Goal: Check status: Check status

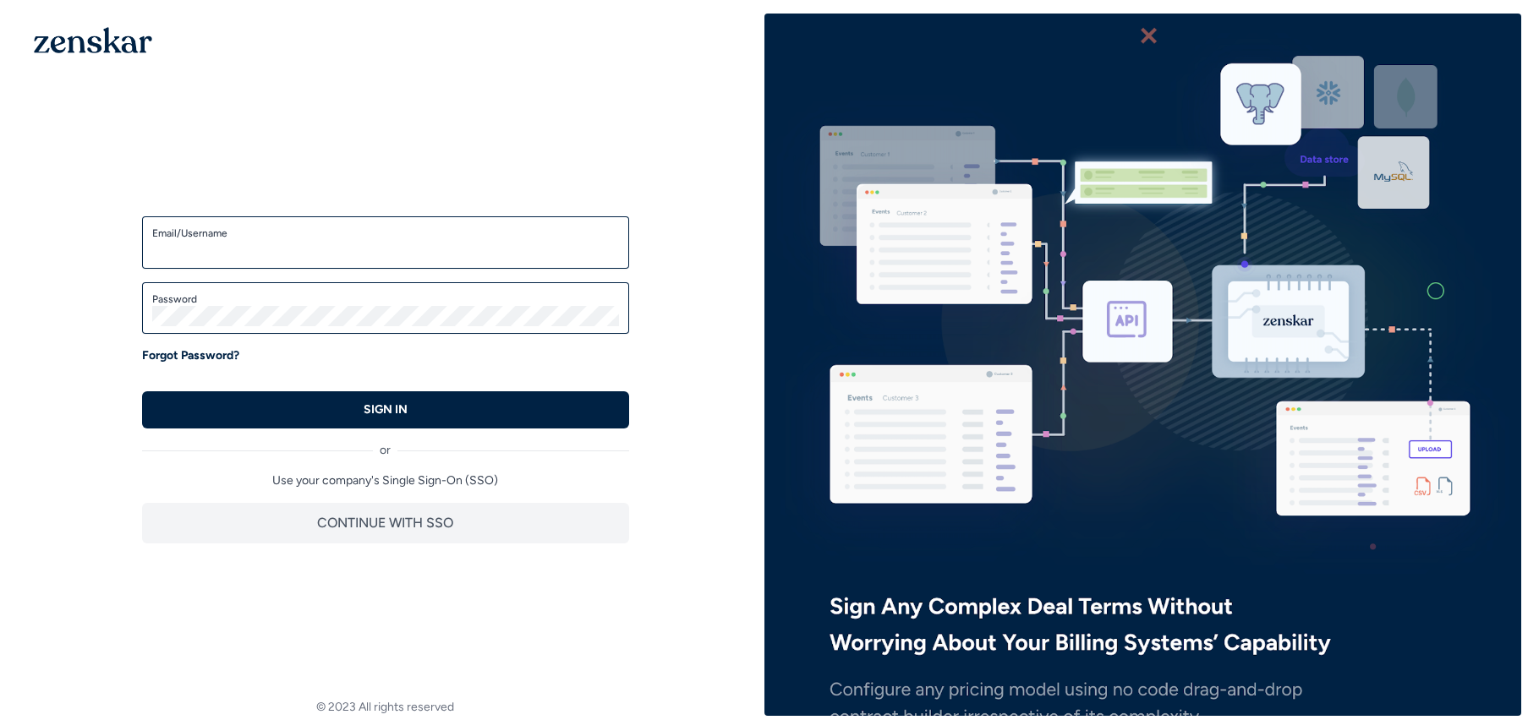
type input "**********"
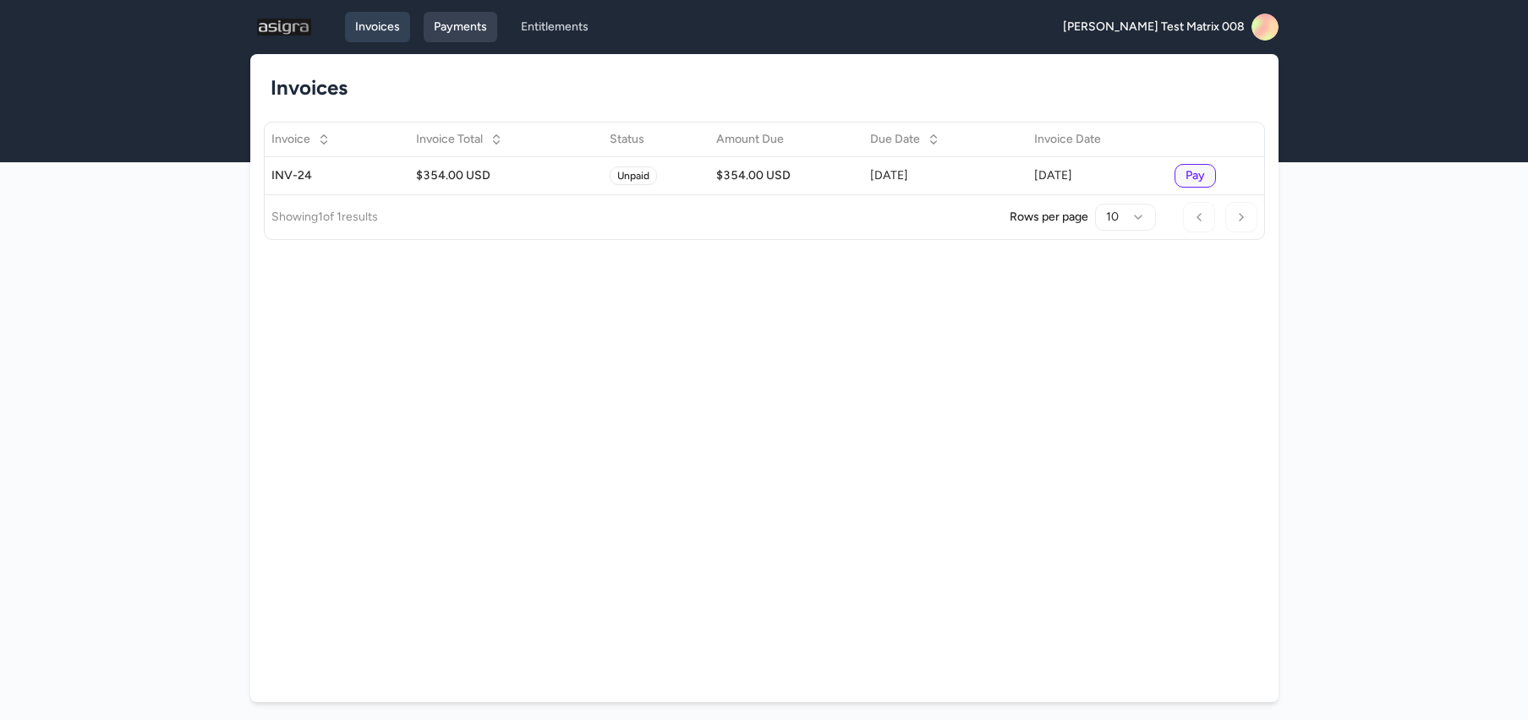
click at [440, 36] on link "Payments" at bounding box center [461, 27] width 74 height 30
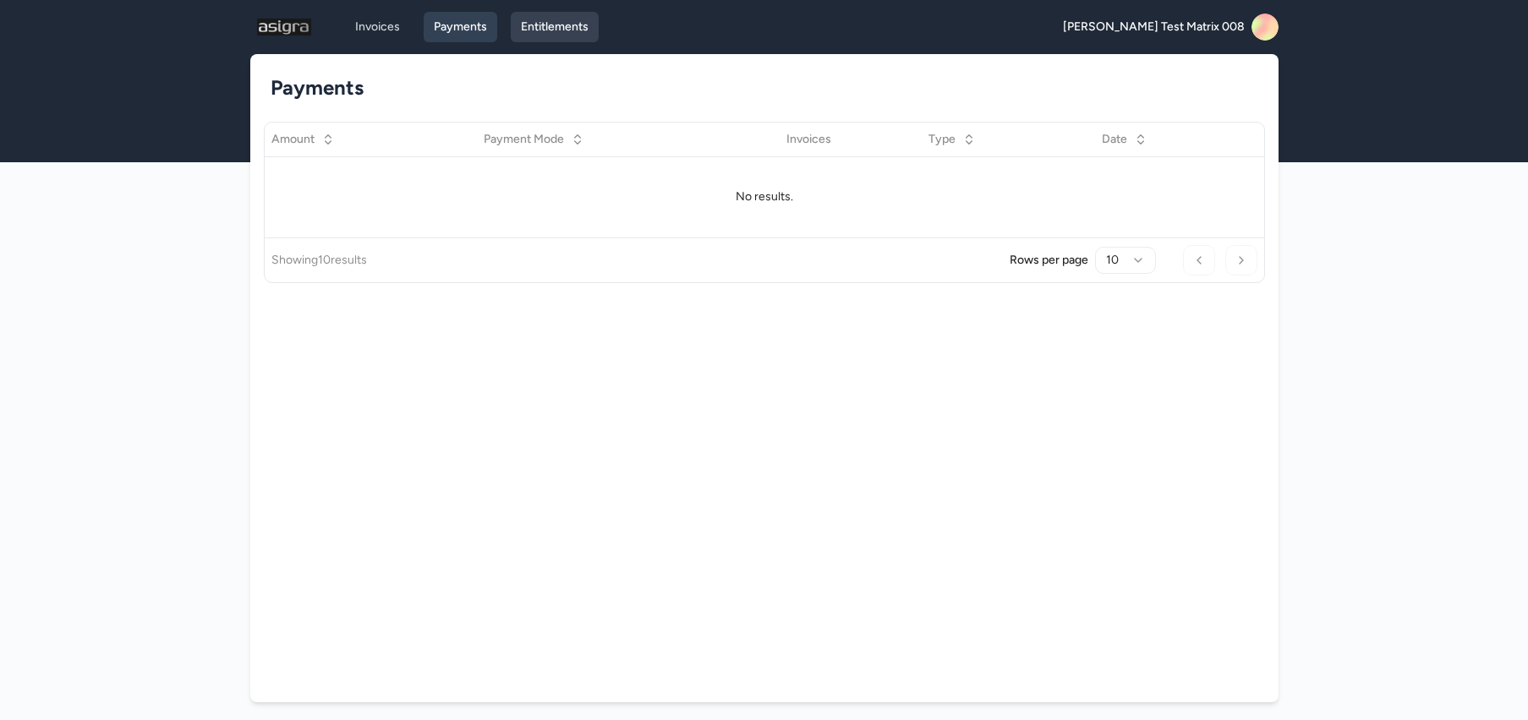
click at [567, 18] on link "Entitlements" at bounding box center [555, 27] width 88 height 30
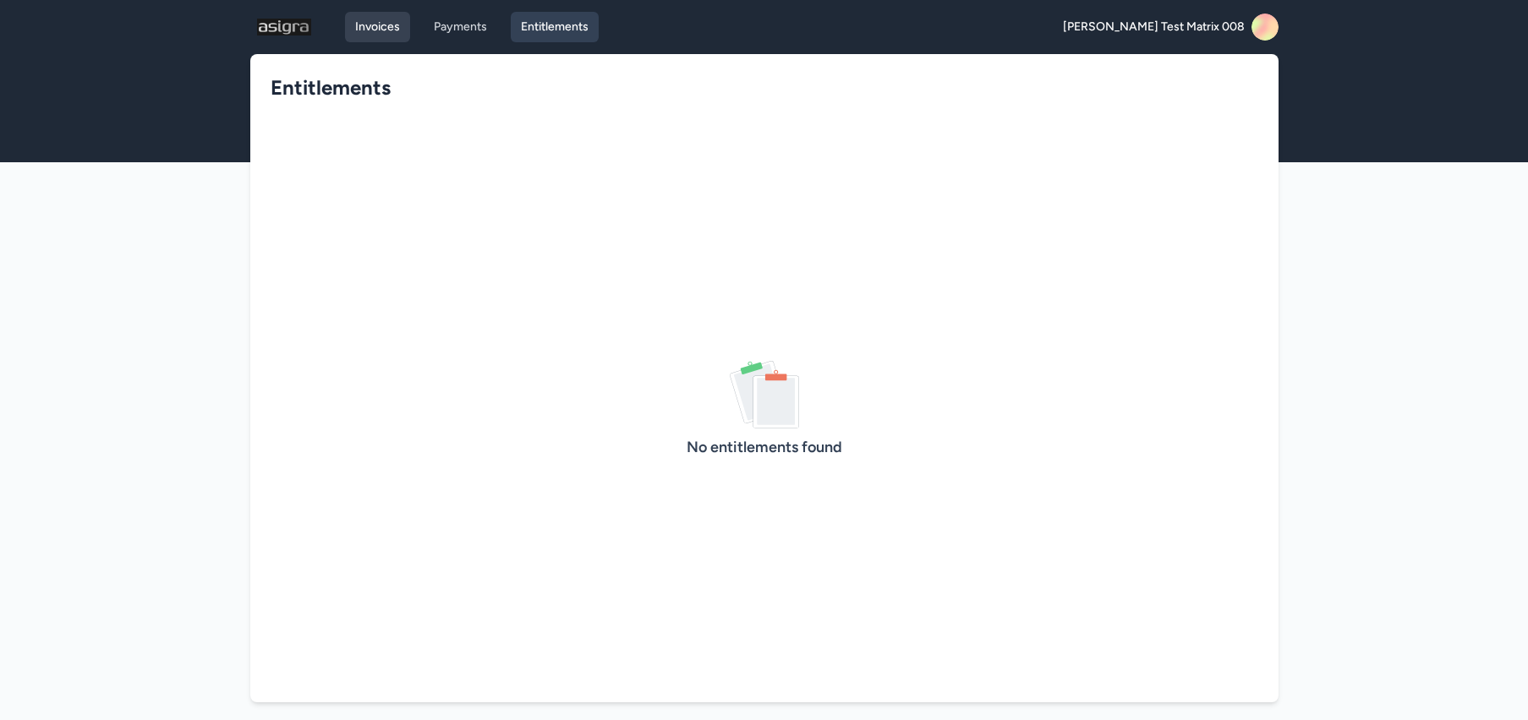
click at [393, 22] on link "Invoices" at bounding box center [377, 27] width 65 height 30
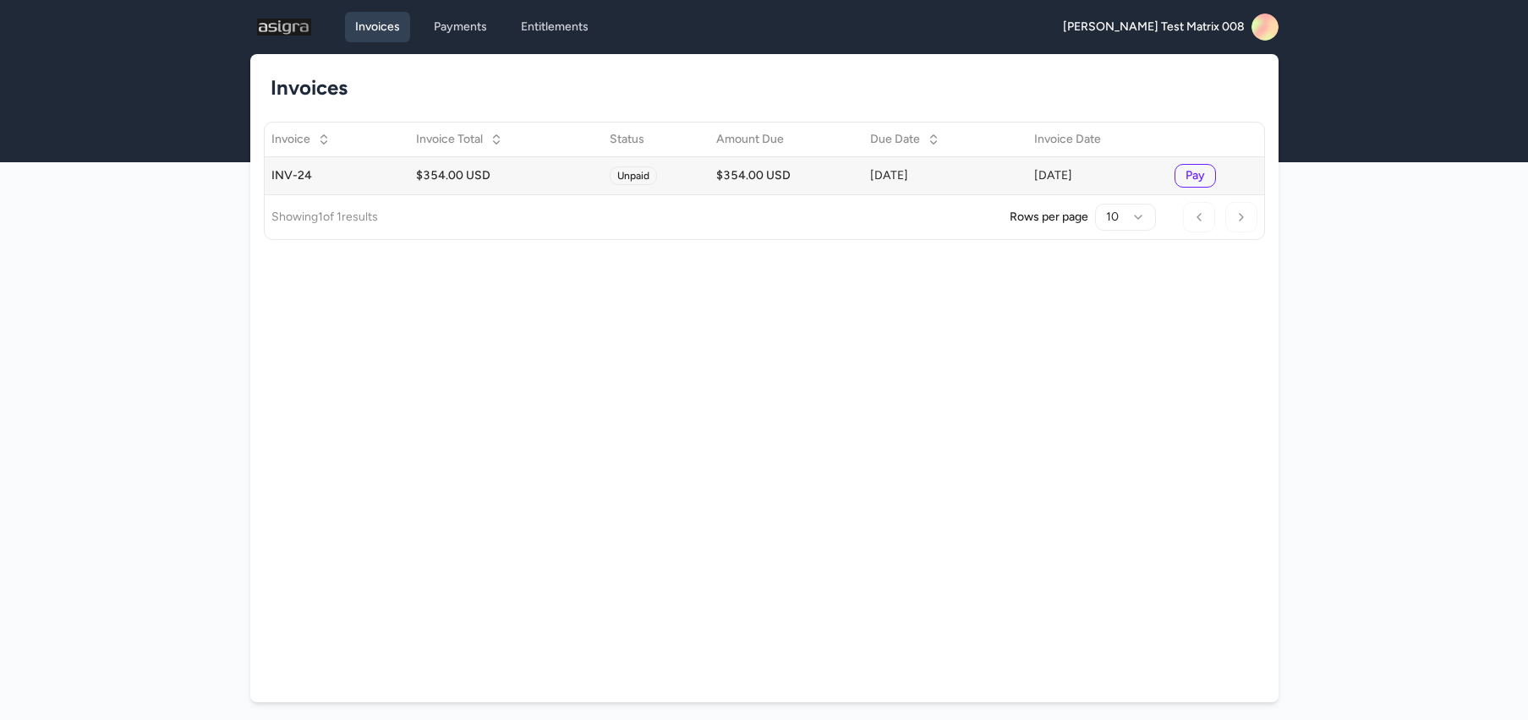
click at [827, 178] on div "$354.00 USD" at bounding box center [786, 175] width 140 height 17
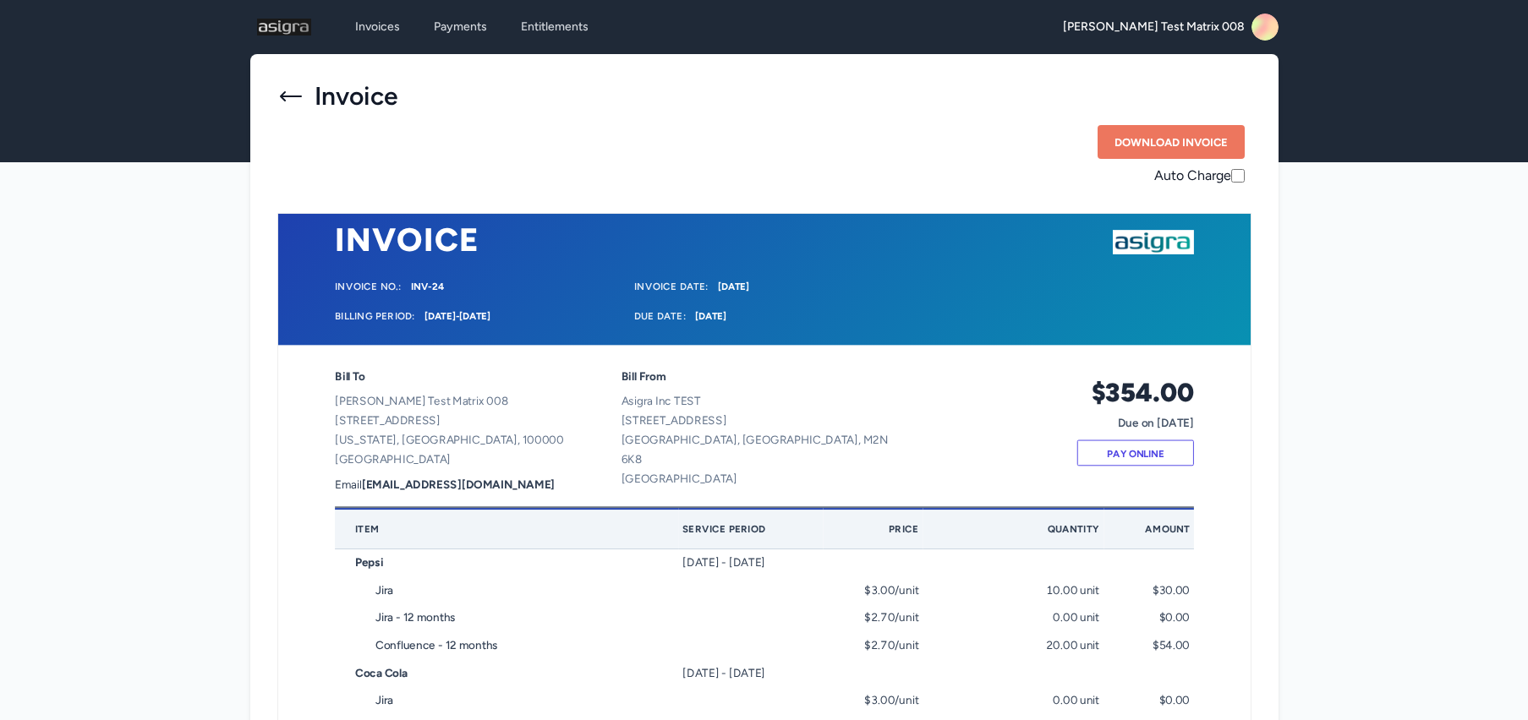
click at [284, 90] on icon at bounding box center [290, 96] width 27 height 27
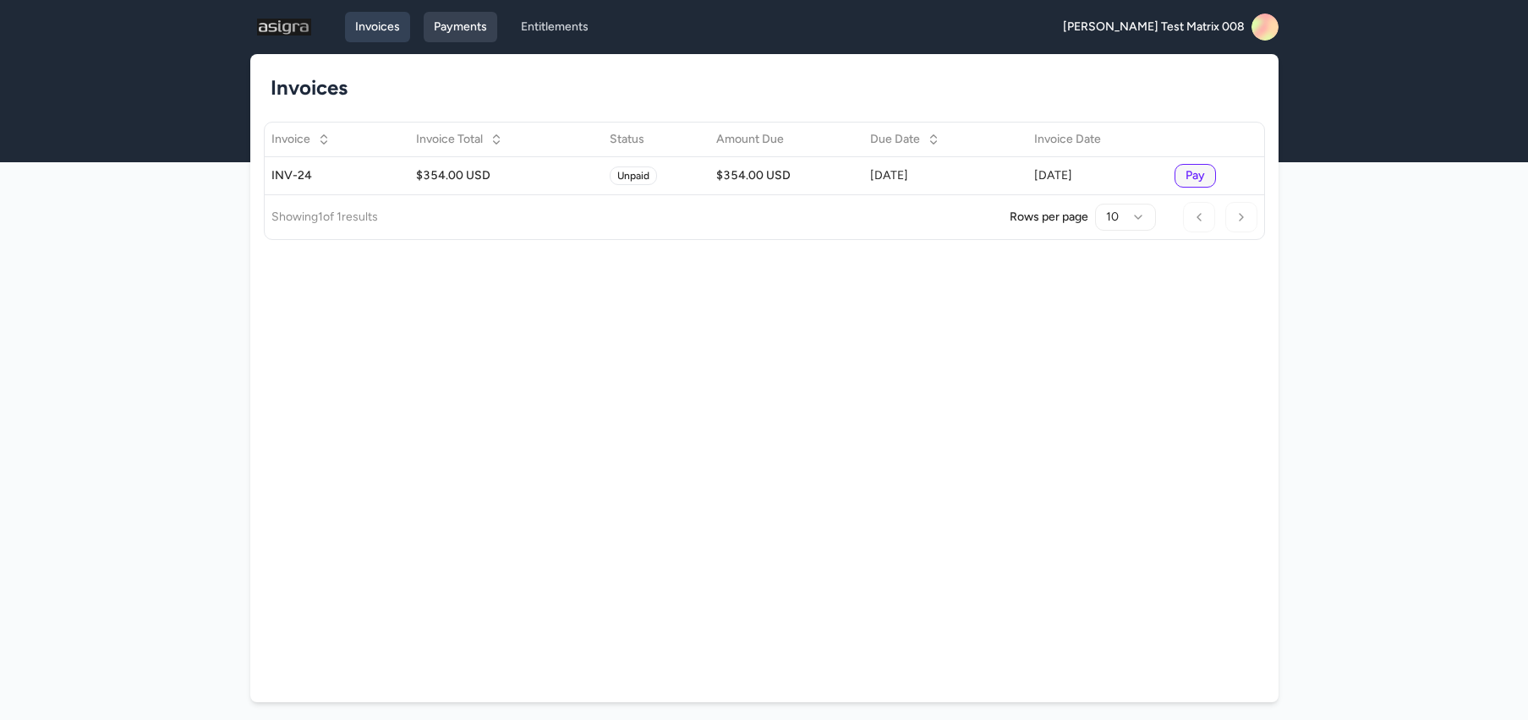
click at [441, 28] on link "Payments" at bounding box center [461, 27] width 74 height 30
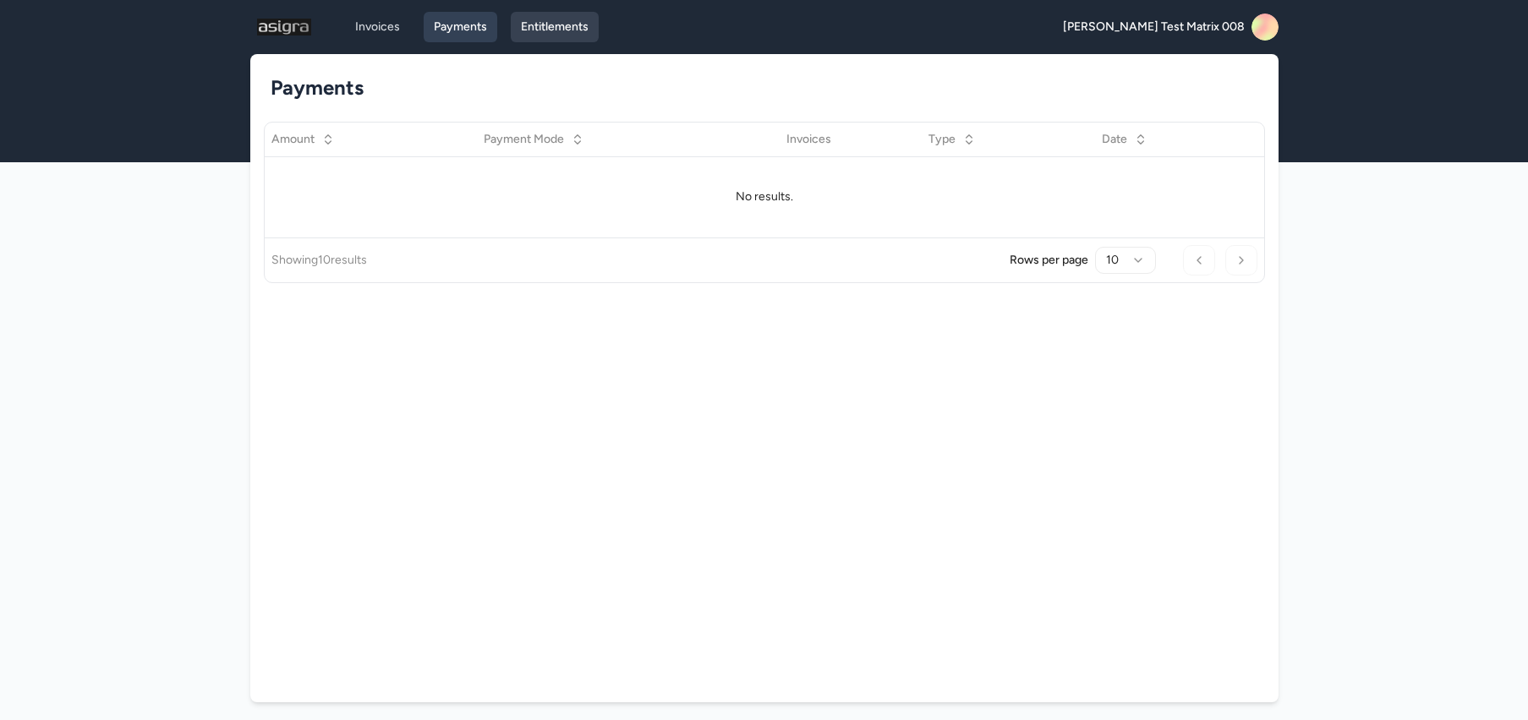
click at [560, 16] on link "Entitlements" at bounding box center [555, 27] width 88 height 30
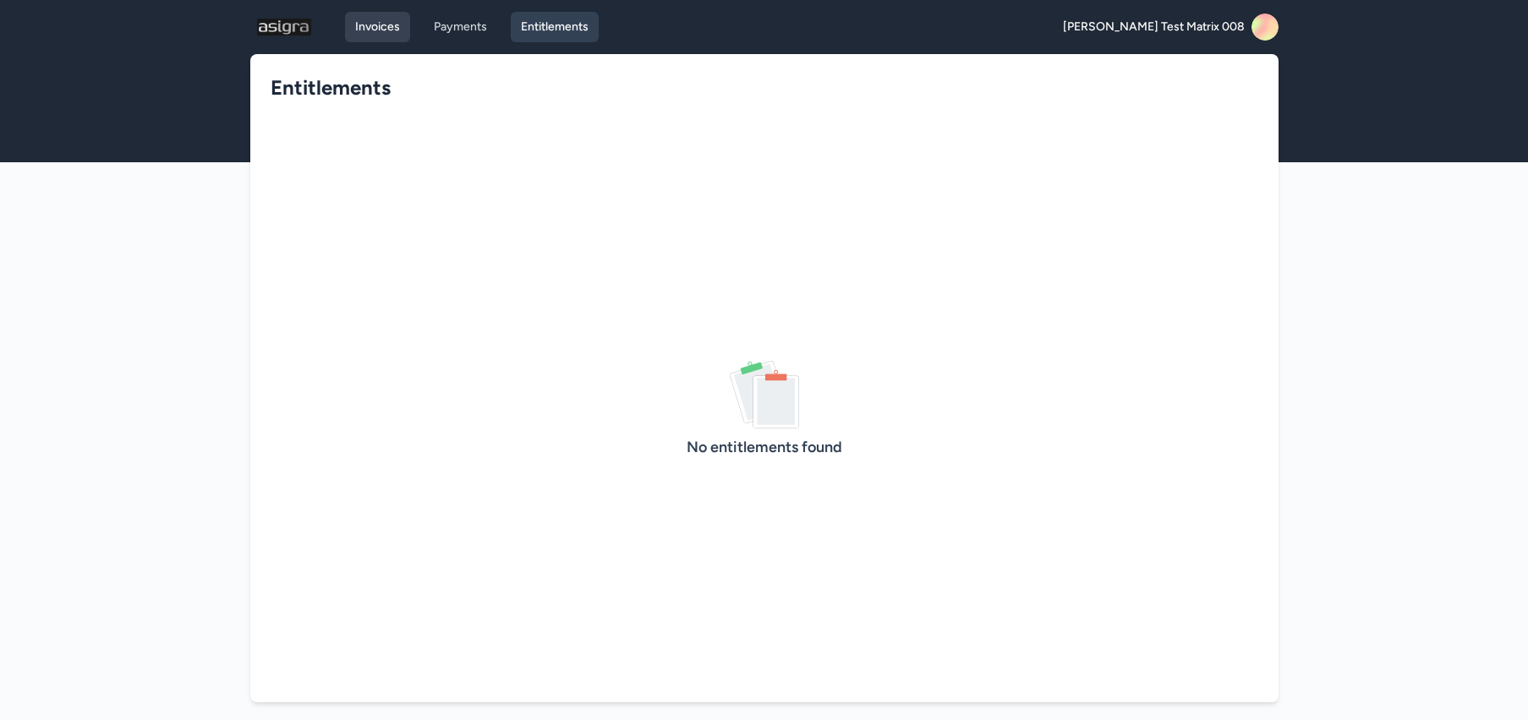
click at [356, 25] on link "Invoices" at bounding box center [377, 27] width 65 height 30
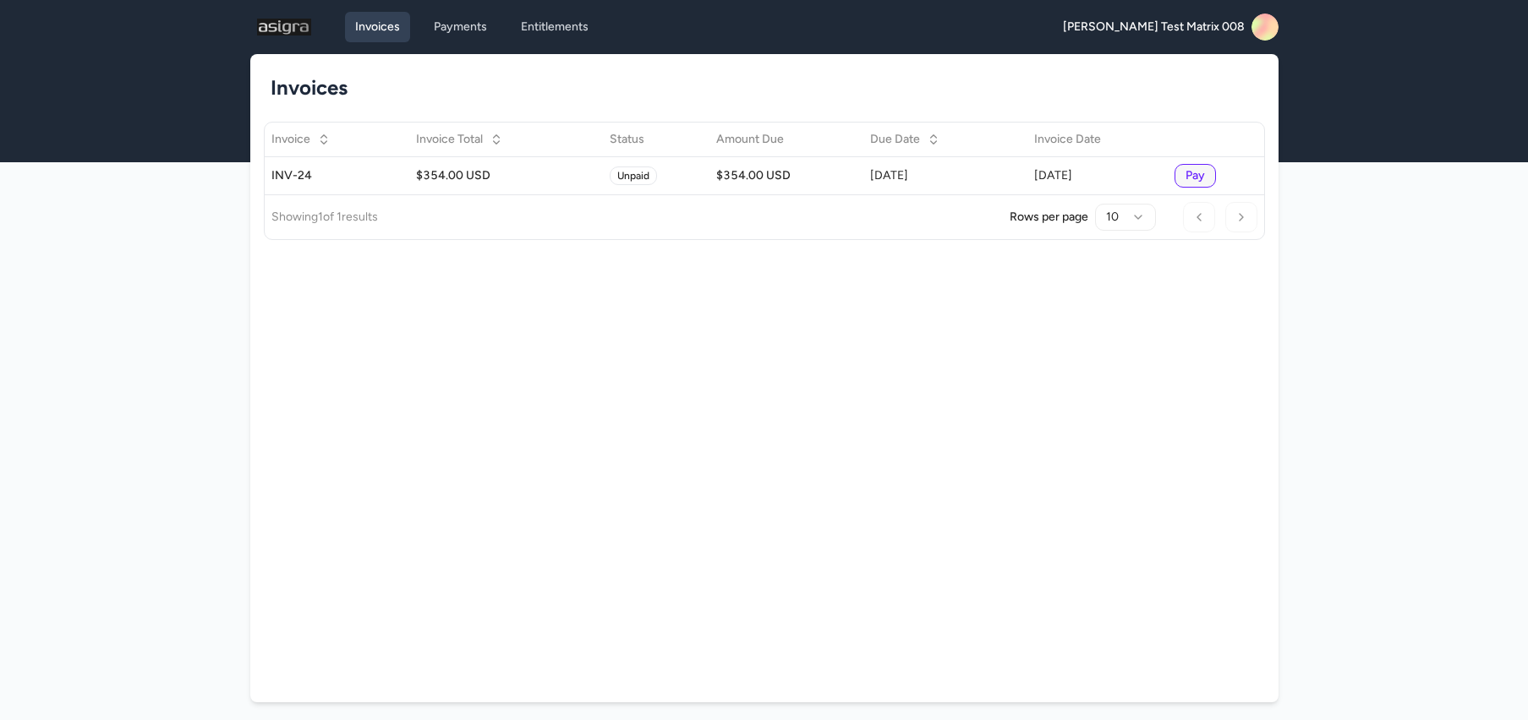
click at [1208, 26] on span "[PERSON_NAME] Test Matrix 008" at bounding box center [1154, 27] width 182 height 17
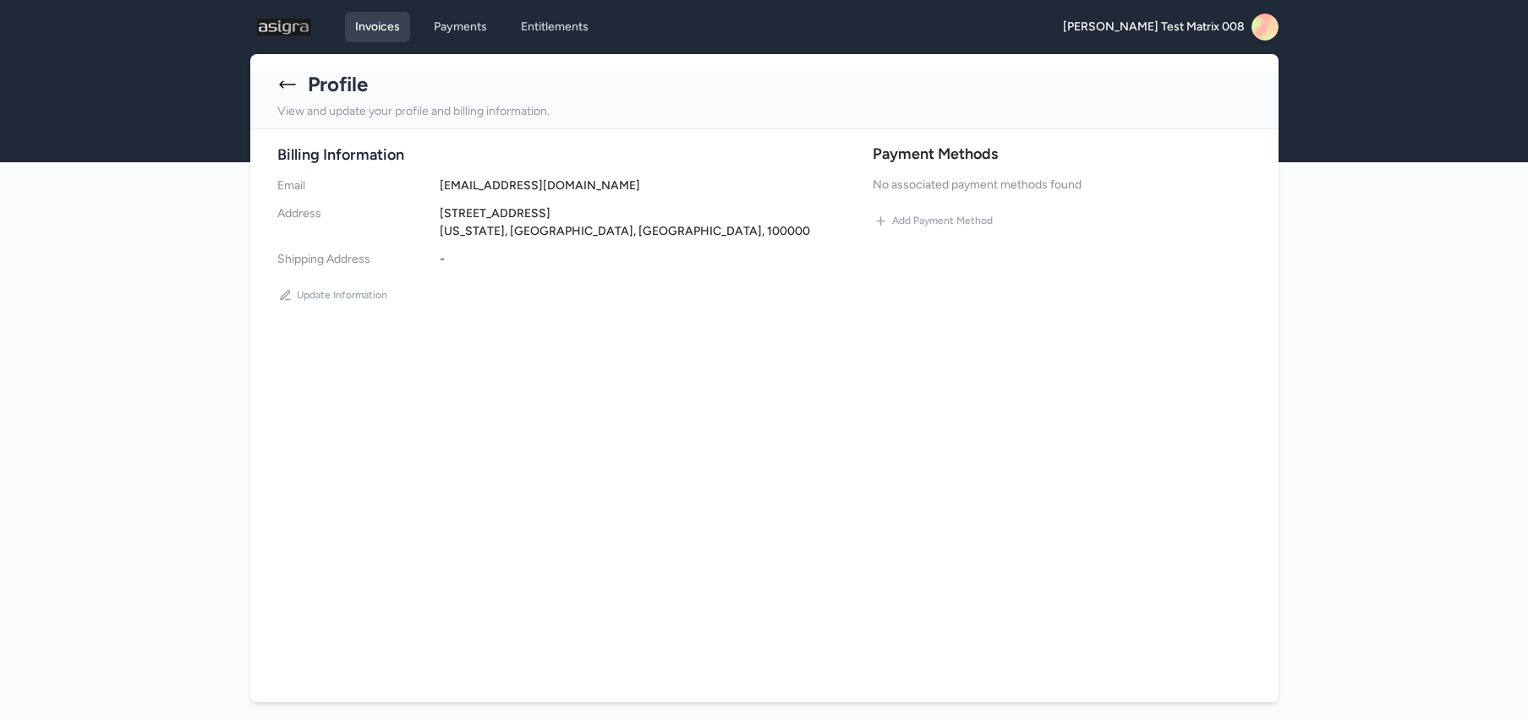
click at [361, 38] on link "Invoices" at bounding box center [377, 27] width 65 height 30
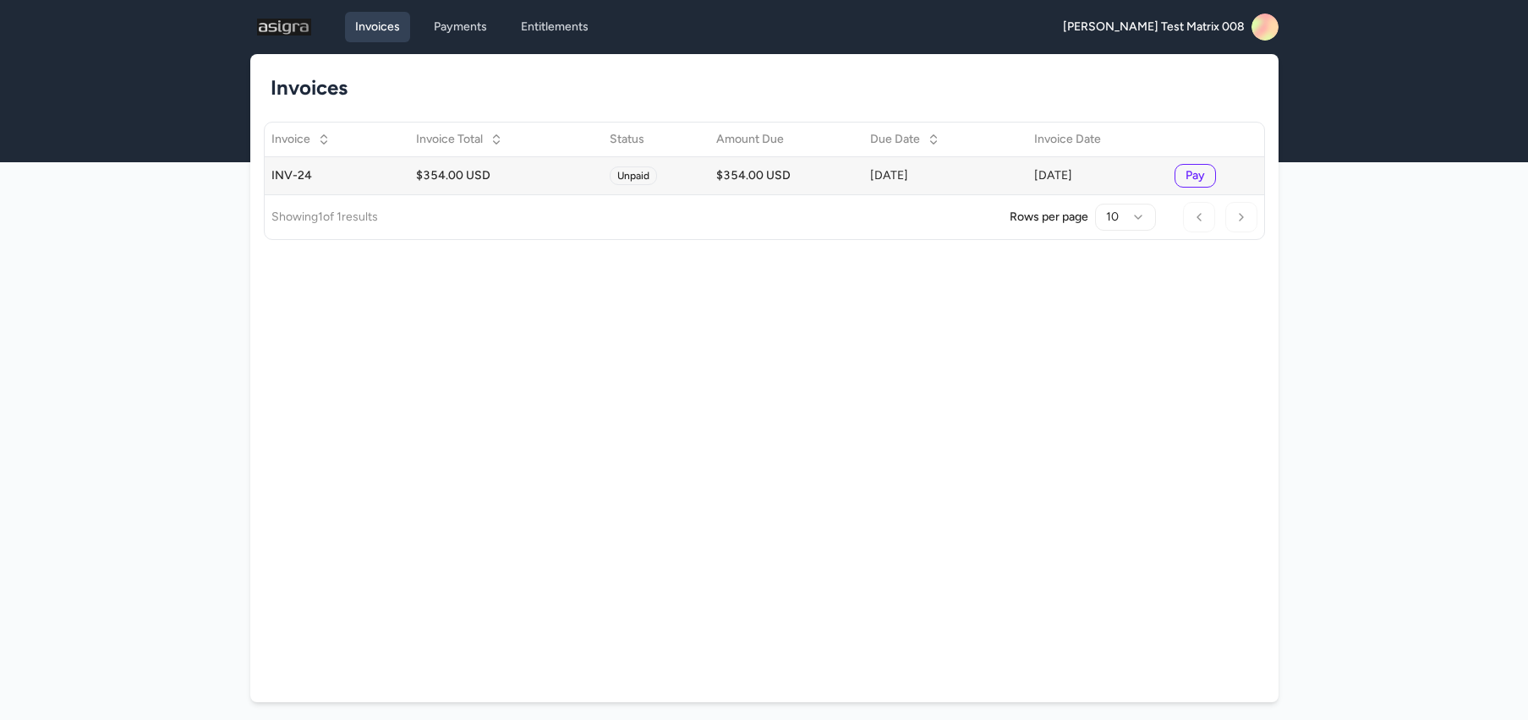
click at [933, 182] on div "[DATE]" at bounding box center [945, 175] width 151 height 17
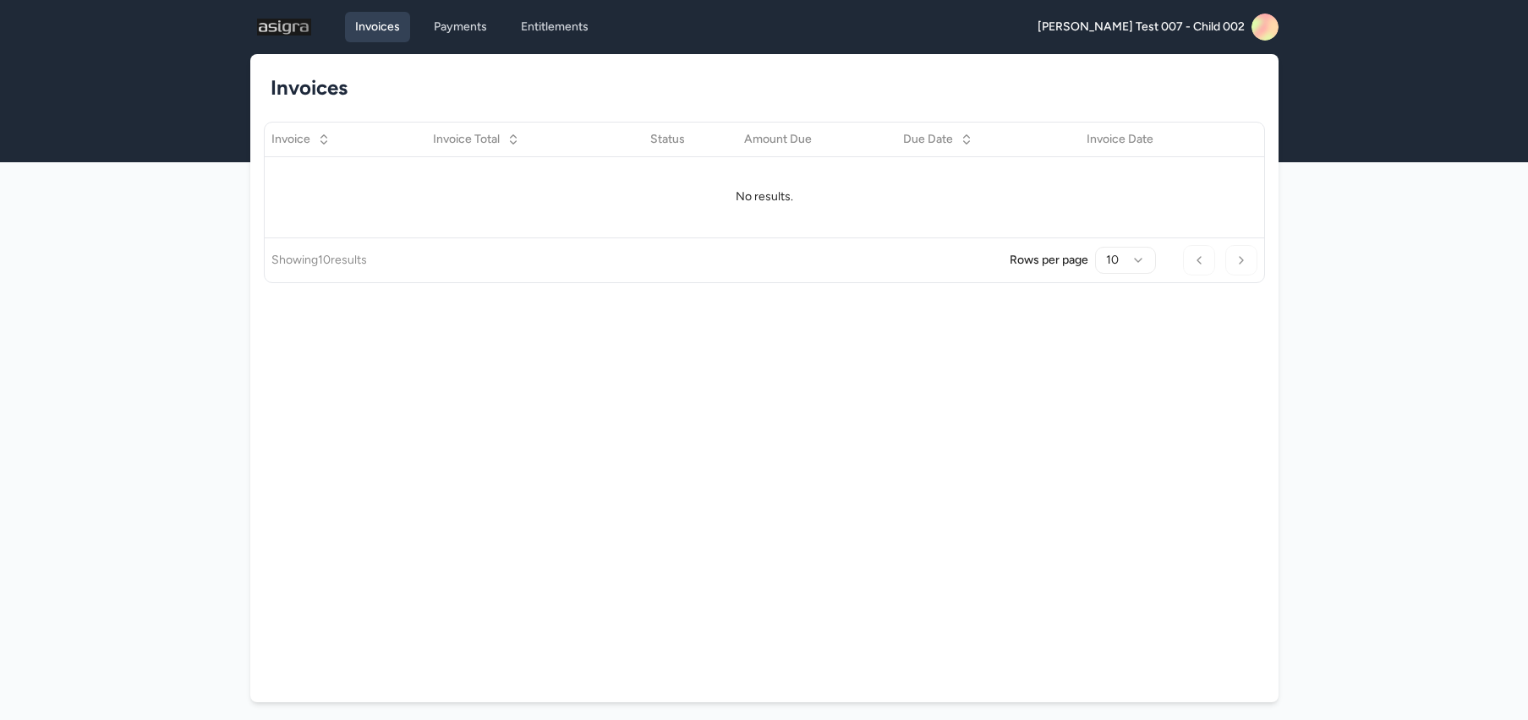
scroll to position [4, 0]
